Goal: Task Accomplishment & Management: Manage account settings

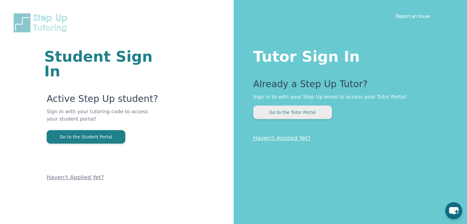
click at [316, 111] on button "Go to the Tutor Portal" at bounding box center [292, 113] width 79 height 14
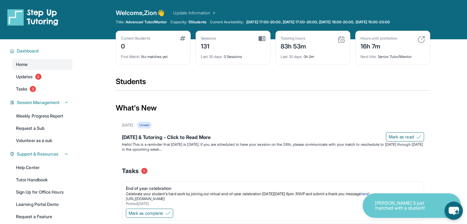
click at [455, 207] on icon "chat-button" at bounding box center [453, 211] width 10 height 8
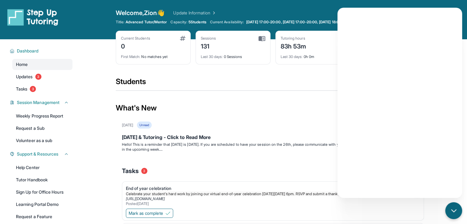
click at [317, 72] on div "Current Students 0 First Match : No matches yet Sessions 131 Last 30 days : 0 S…" at bounding box center [273, 54] width 314 height 46
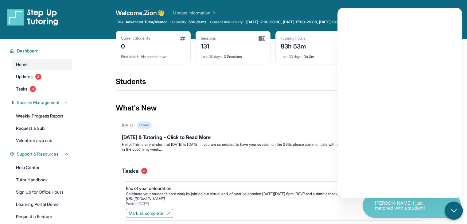
click at [462, 212] on div "chat-button" at bounding box center [453, 211] width 18 height 18
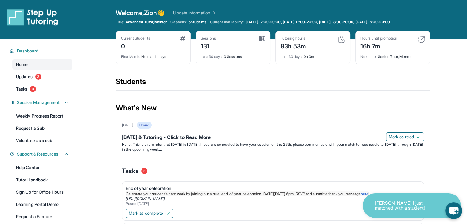
click at [390, 203] on p "[PERSON_NAME] I just matched with a student!" at bounding box center [405, 206] width 61 height 10
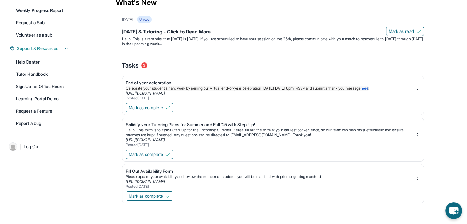
scroll to position [104, 0]
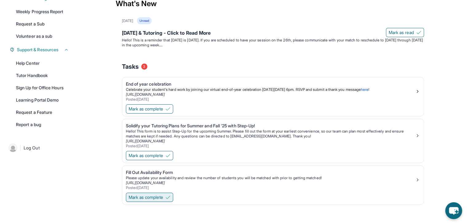
click at [136, 196] on span "Mark as complete" at bounding box center [146, 197] width 34 height 6
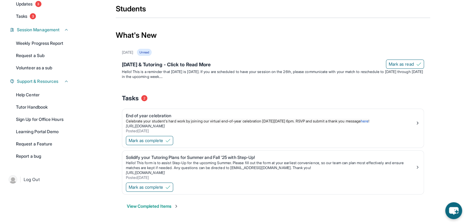
scroll to position [72, 0]
click at [139, 187] on span "Mark as complete" at bounding box center [146, 188] width 34 height 6
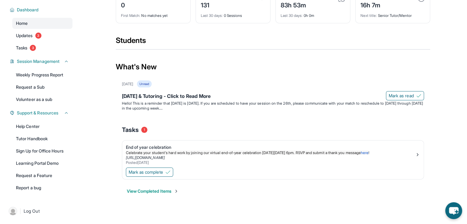
scroll to position [41, 0]
click at [152, 171] on span "Mark as complete" at bounding box center [146, 172] width 34 height 6
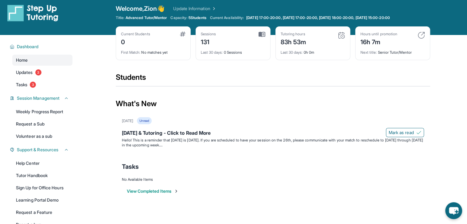
scroll to position [0, 0]
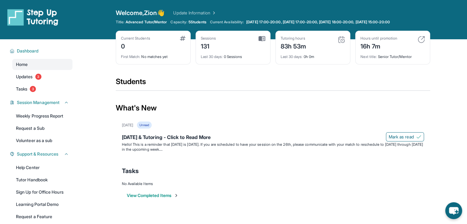
click at [203, 13] on link "Update Information" at bounding box center [194, 13] width 43 height 6
click at [27, 79] on span "Updates" at bounding box center [24, 77] width 17 height 6
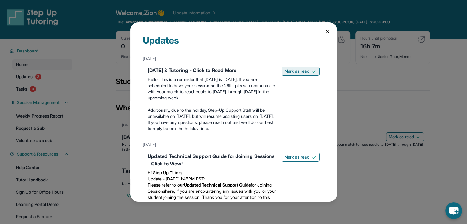
click at [312, 73] on button "Mark as read" at bounding box center [300, 71] width 38 height 9
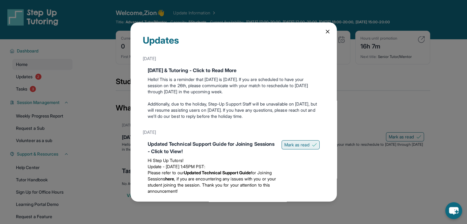
click at [304, 141] on button "Mark as read" at bounding box center [300, 144] width 38 height 9
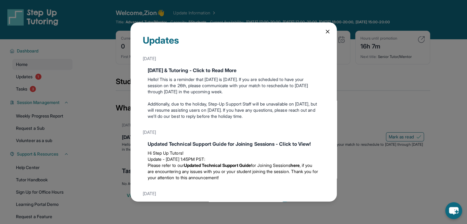
click at [324, 34] on icon at bounding box center [327, 32] width 6 height 6
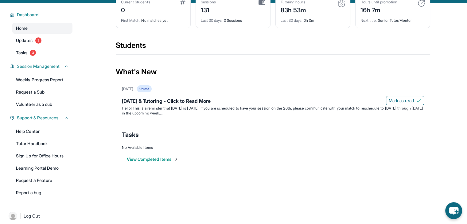
scroll to position [41, 0]
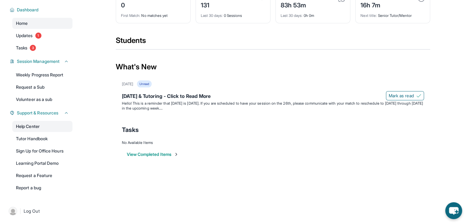
click at [34, 126] on link "Help Center" at bounding box center [42, 126] width 60 height 11
